Goal: Find contact information: Obtain details needed to contact an individual or organization

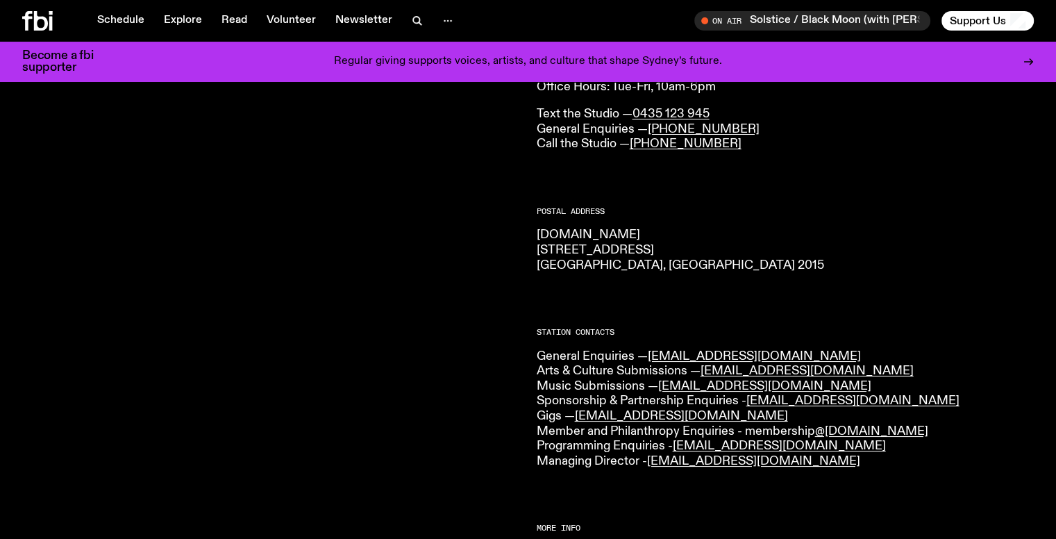
scroll to position [135, 0]
click at [695, 385] on link "[EMAIL_ADDRESS][DOMAIN_NAME]" at bounding box center [764, 385] width 213 height 13
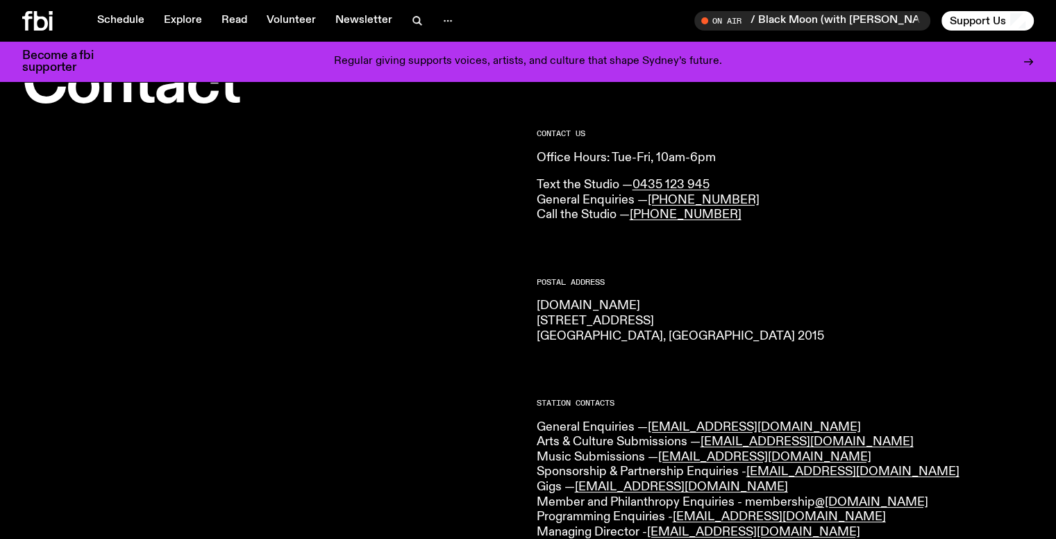
scroll to position [67, 0]
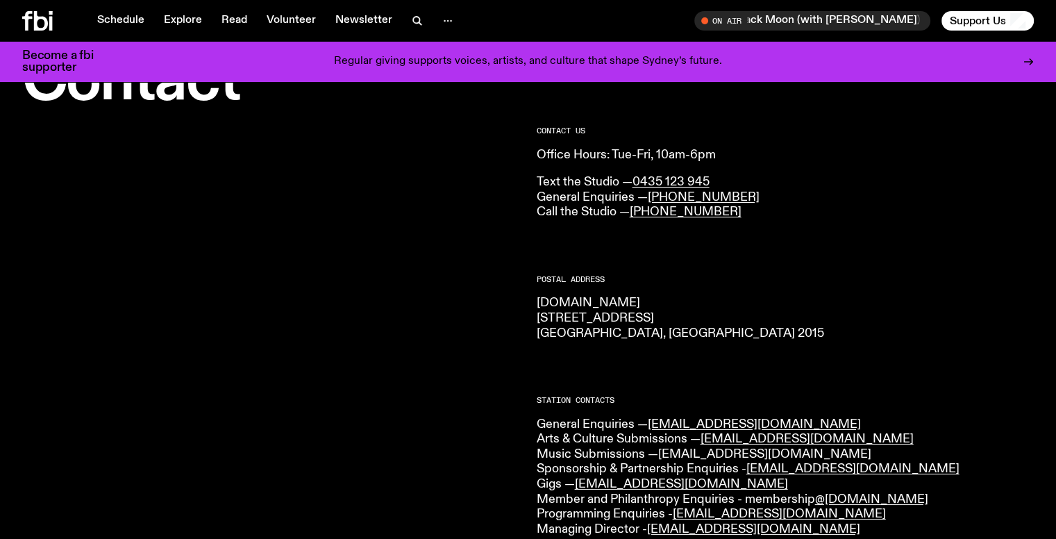
click at [672, 451] on link "[EMAIL_ADDRESS][DOMAIN_NAME]" at bounding box center [764, 454] width 213 height 13
click at [683, 454] on link "[EMAIL_ADDRESS][DOMAIN_NAME]" at bounding box center [764, 454] width 213 height 13
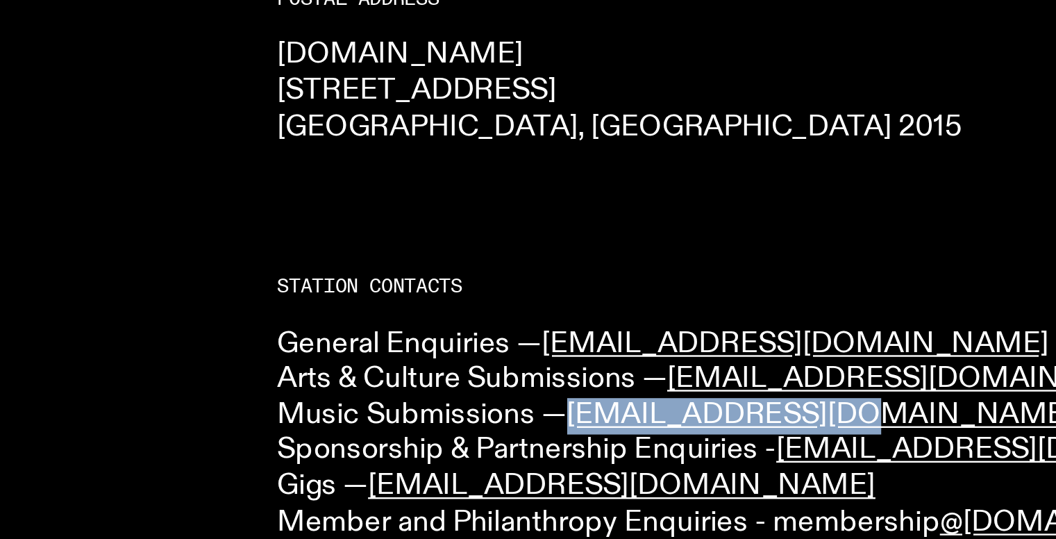
drag, startPoint x: 658, startPoint y: 454, endPoint x: 788, endPoint y: 451, distance: 129.9
click at [788, 451] on p "General Enquiries — [EMAIL_ADDRESS][DOMAIN_NAME] Arts & Culture Submissions — […" at bounding box center [786, 477] width 498 height 120
copy p "[EMAIL_ADDRESS][DOMAIN_NAME]"
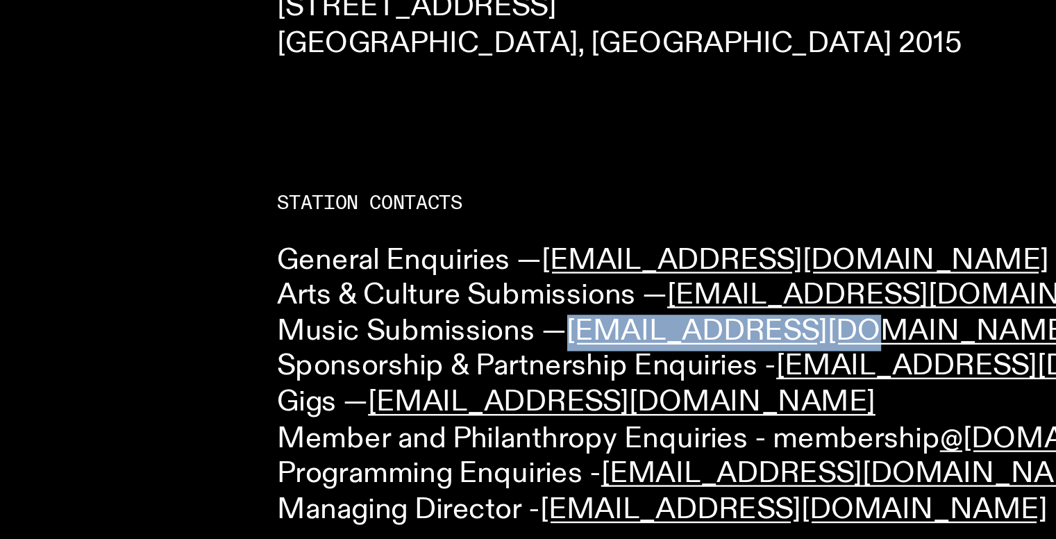
scroll to position [94, 0]
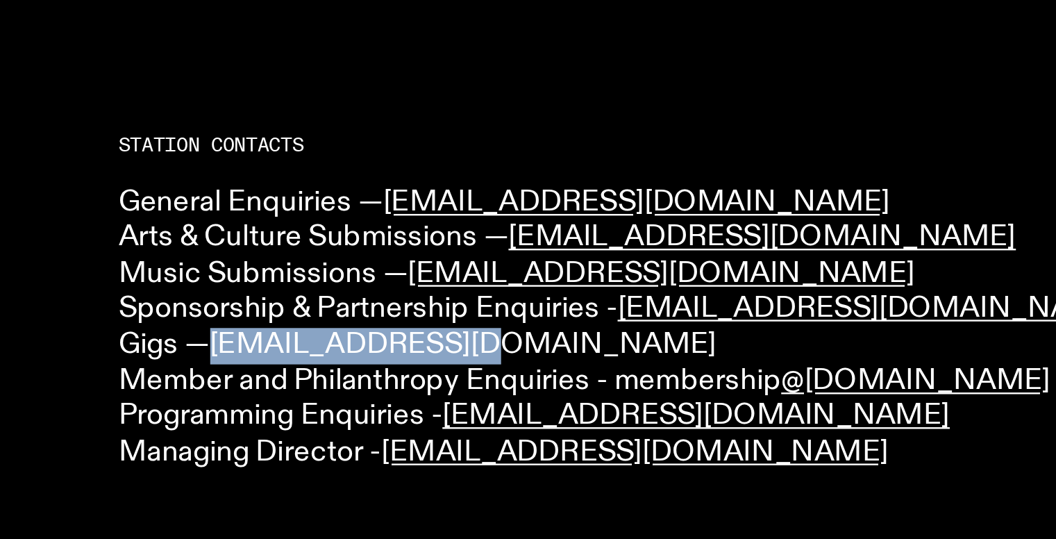
drag, startPoint x: 718, startPoint y: 451, endPoint x: 582, endPoint y: 451, distance: 136.1
click at [582, 451] on p "General Enquiries — [EMAIL_ADDRESS][DOMAIN_NAME] Arts & Culture Submissions — […" at bounding box center [786, 450] width 498 height 120
copy link "[EMAIL_ADDRESS][DOMAIN_NAME]"
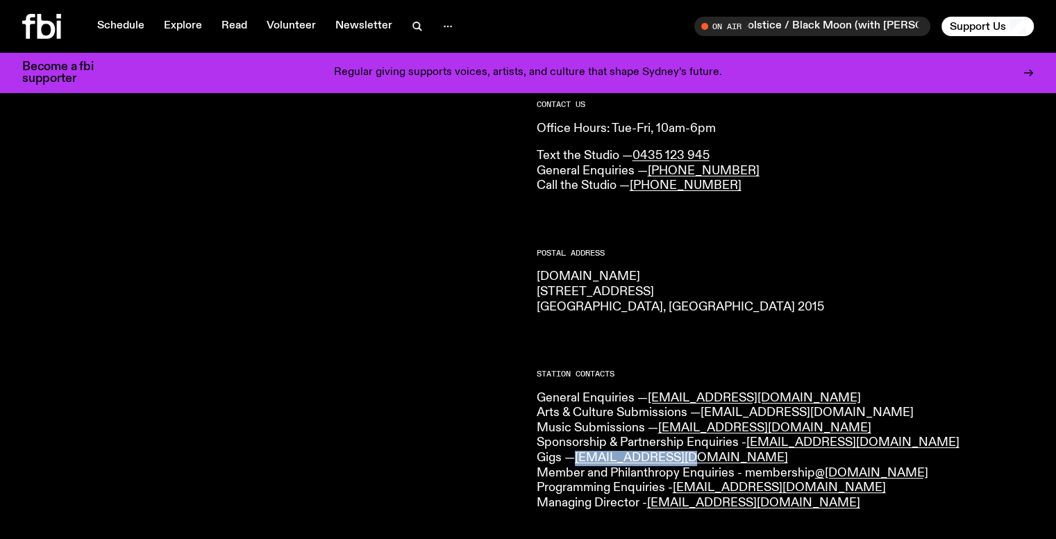
scroll to position [0, 0]
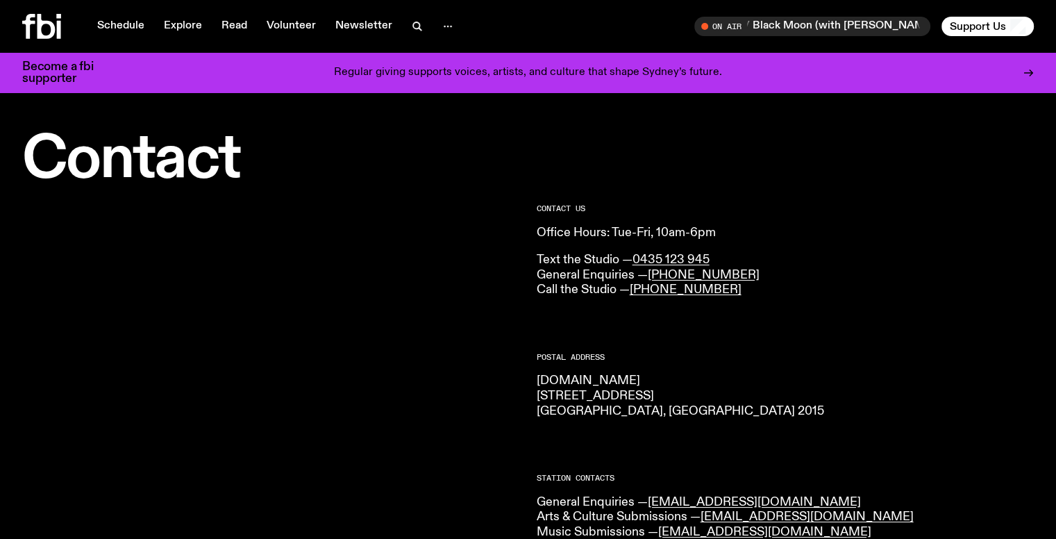
drag, startPoint x: 750, startPoint y: 27, endPoint x: 667, endPoint y: 31, distance: 83.4
click at [750, 27] on span "Tune in live" at bounding box center [817, 26] width 214 height 10
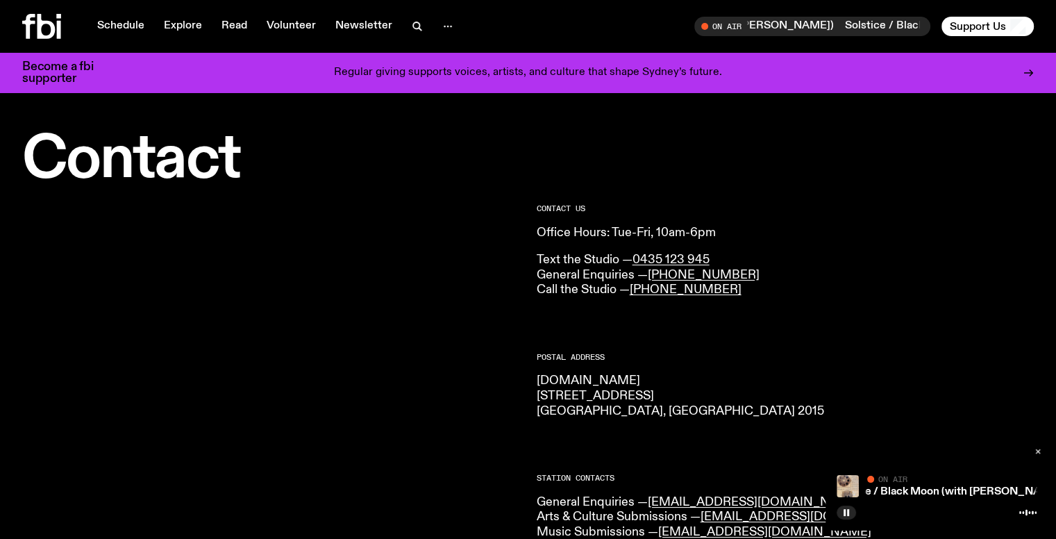
click at [1042, 451] on button "button" at bounding box center [1038, 451] width 19 height 14
